Goal: Task Accomplishment & Management: Manage account settings

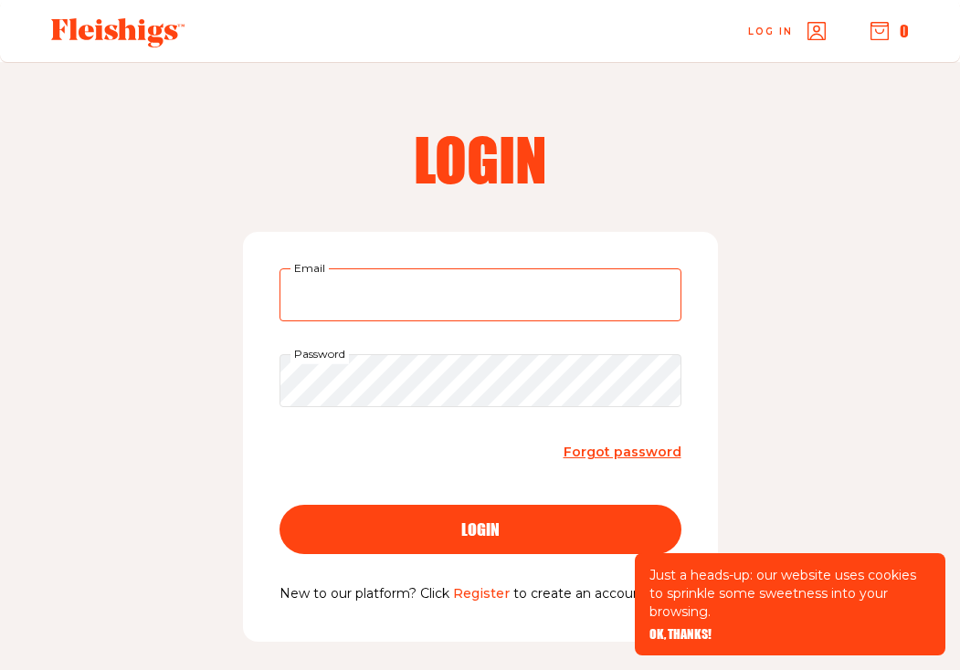
type input "[EMAIL_ADDRESS][DOMAIN_NAME]"
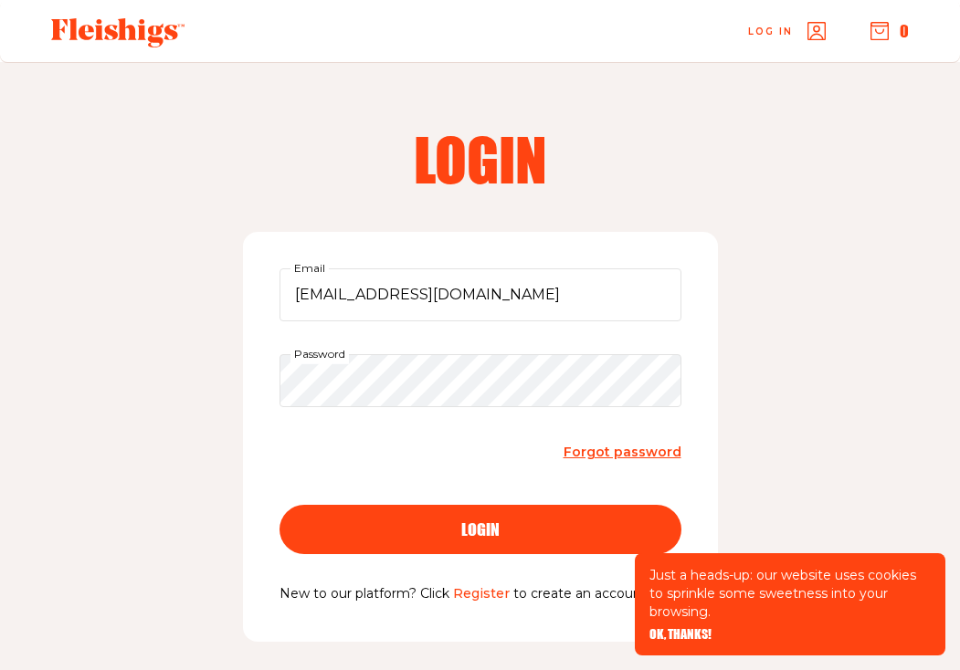
click at [467, 521] on span "login" at bounding box center [480, 513] width 38 height 16
